Goal: Transaction & Acquisition: Purchase product/service

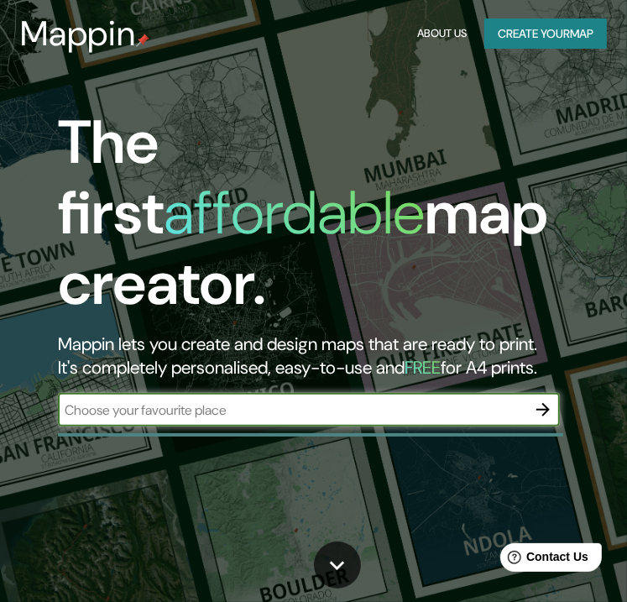
paste input "Jr. Sta. [STREET_ADDRESS]"
type input "Jr. Sta. [STREET_ADDRESS]"
click at [540, 399] on icon "button" at bounding box center [543, 409] width 20 height 20
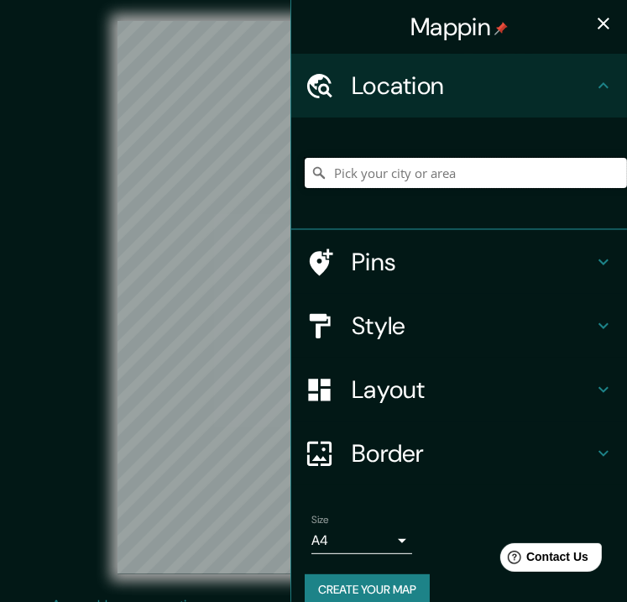
click at [426, 169] on input "Pick your city or area" at bounding box center [466, 173] width 322 height 30
paste input "Jr. Sta. [STREET_ADDRESS]"
drag, startPoint x: 547, startPoint y: 172, endPoint x: 320, endPoint y: 175, distance: 227.4
click at [320, 175] on input "[GEOGRAPHIC_DATA], [GEOGRAPHIC_DATA], 15063, [GEOGRAPHIC_DATA]" at bounding box center [466, 173] width 322 height 30
paste input "Jr. Sta. [STREET_ADDRESS]"
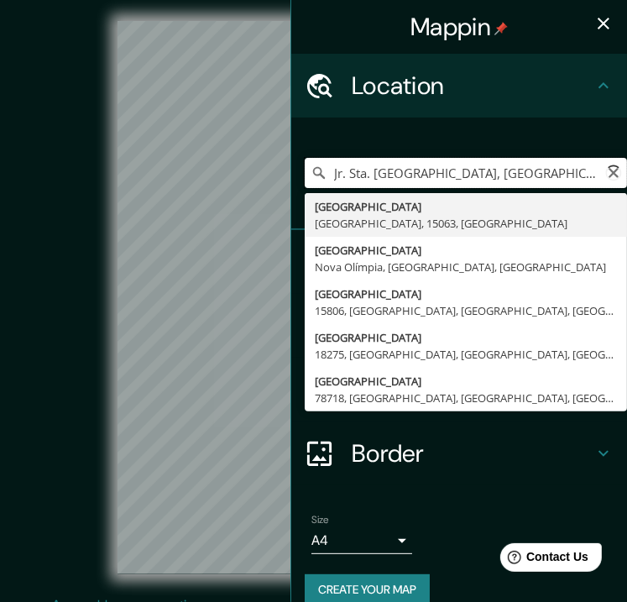
type input "[GEOGRAPHIC_DATA], [GEOGRAPHIC_DATA], 15063, [GEOGRAPHIC_DATA]"
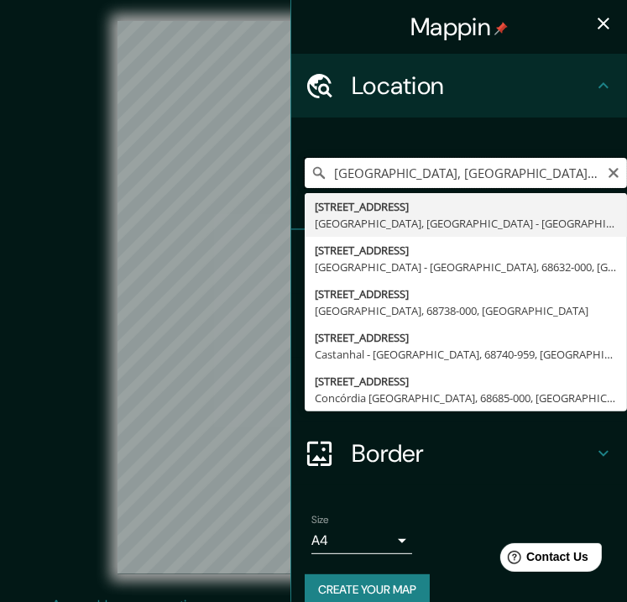
drag, startPoint x: 554, startPoint y: 173, endPoint x: 315, endPoint y: 164, distance: 239.3
click at [315, 164] on input "[GEOGRAPHIC_DATA], [GEOGRAPHIC_DATA], 15063, [GEOGRAPHIC_DATA]" at bounding box center [466, 173] width 322 height 30
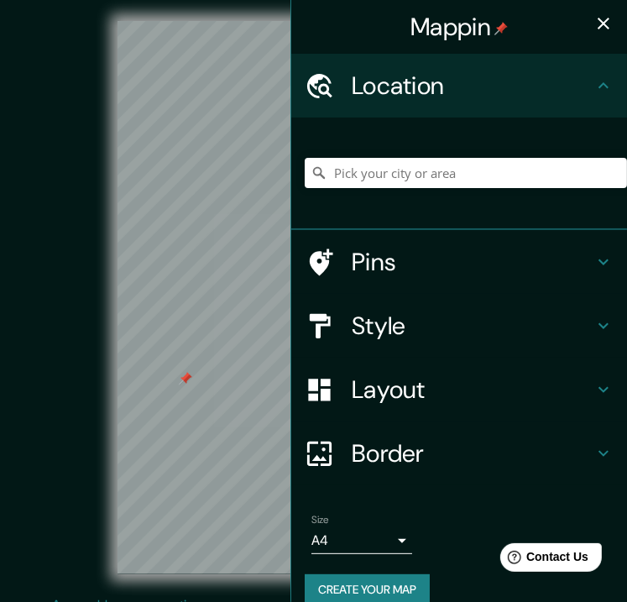
click at [182, 385] on div at bounding box center [185, 378] width 13 height 13
click at [359, 170] on input "Pick your city or area" at bounding box center [466, 173] width 322 height 30
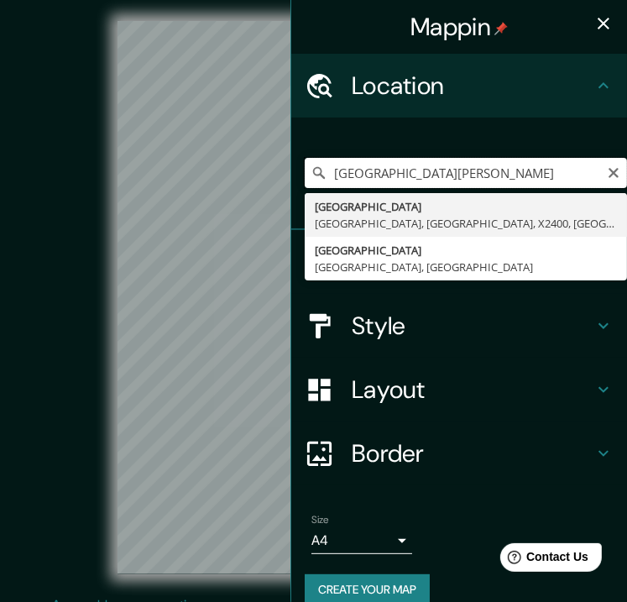
type input "[GEOGRAPHIC_DATA][PERSON_NAME]"
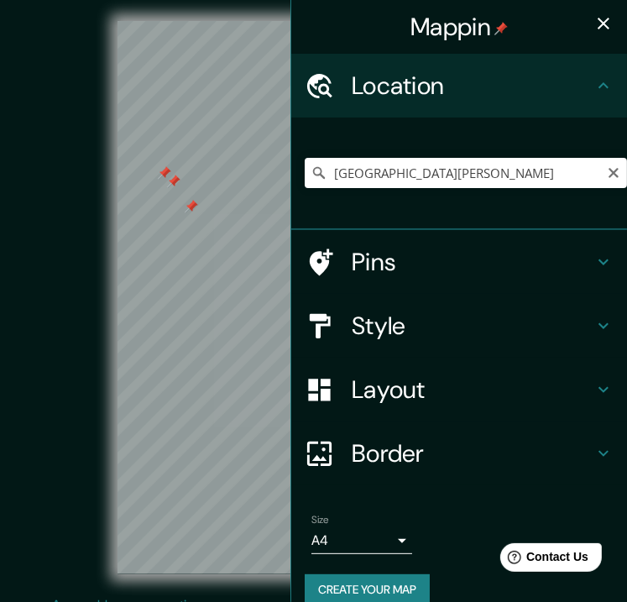
click at [195, 213] on div at bounding box center [191, 206] width 13 height 13
click at [170, 188] on div at bounding box center [173, 181] width 13 height 13
click at [168, 180] on div at bounding box center [164, 172] width 13 height 13
